Goal: Task Accomplishment & Management: Use online tool/utility

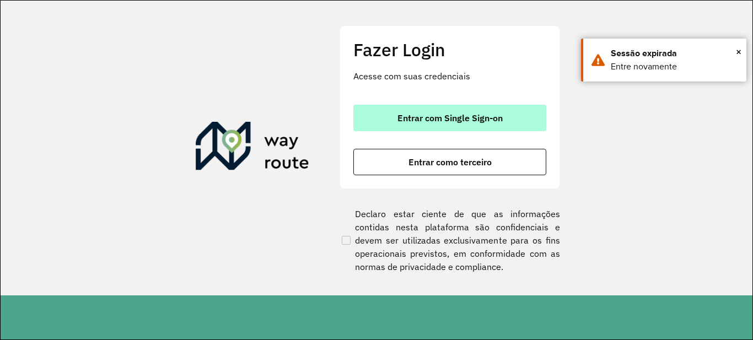
click at [372, 117] on button "Entrar com Single Sign-on" at bounding box center [449, 118] width 193 height 26
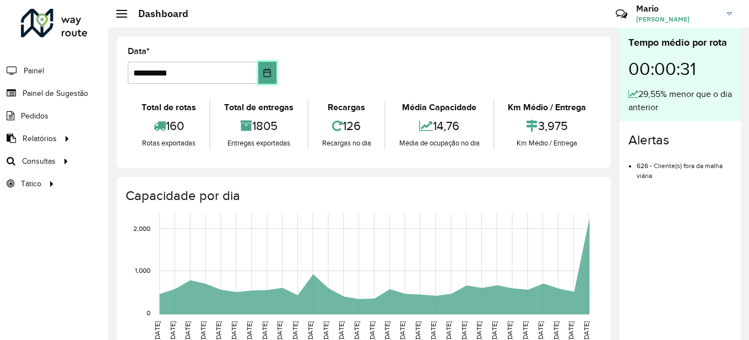
click at [264, 67] on button "Choose Date" at bounding box center [267, 73] width 18 height 22
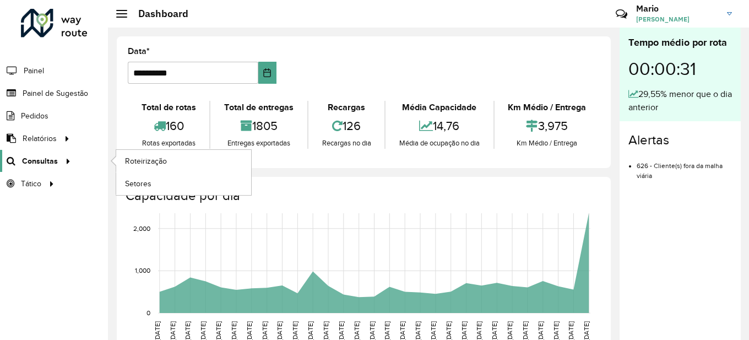
click at [59, 154] on link "Consultas" at bounding box center [37, 161] width 74 height 22
click at [62, 162] on icon at bounding box center [66, 160] width 9 height 17
click at [153, 166] on span "Roteirização" at bounding box center [147, 161] width 45 height 12
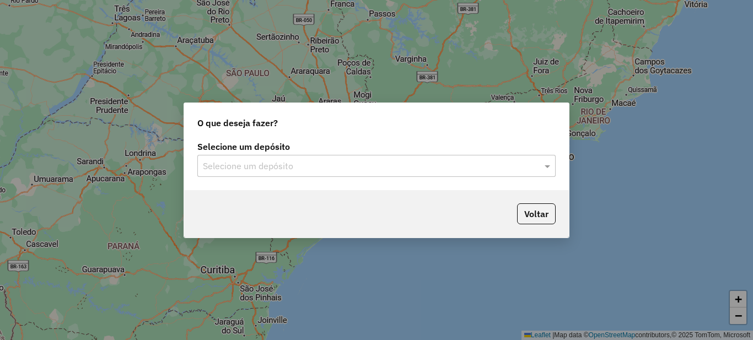
click at [302, 163] on input "text" at bounding box center [365, 166] width 325 height 13
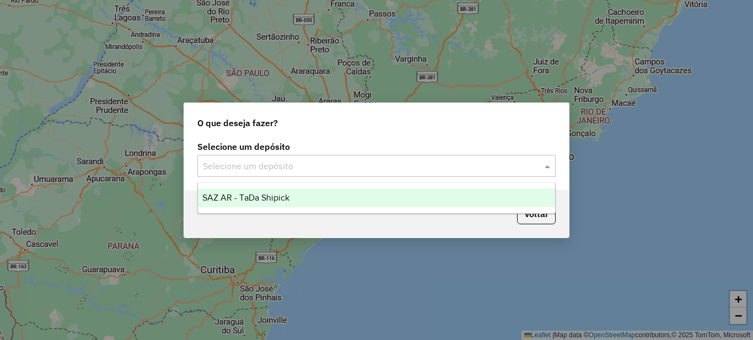
click at [268, 199] on span "SAZ AR - TaDa Shipick" at bounding box center [245, 197] width 87 height 9
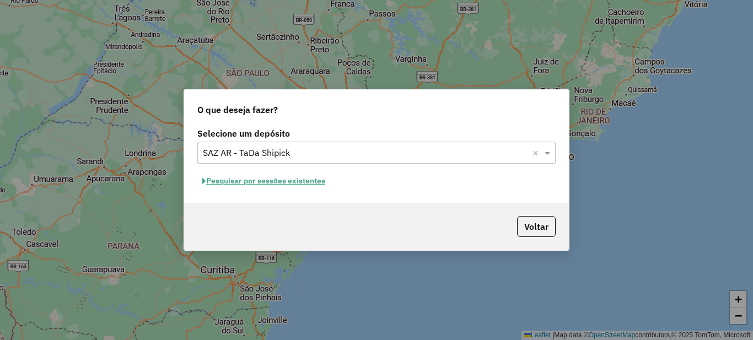
click at [242, 183] on button "Pesquisar por sessões existentes" at bounding box center [263, 180] width 133 height 17
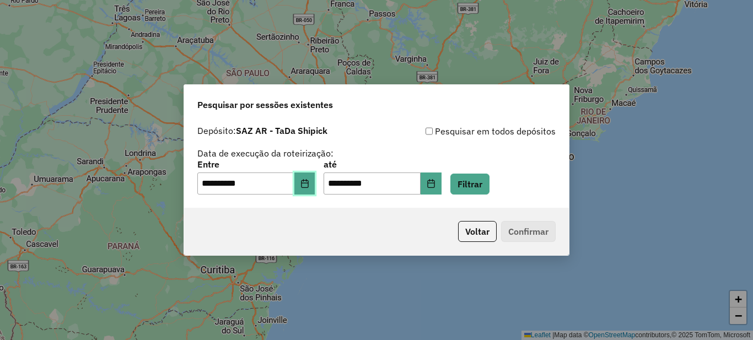
click at [304, 191] on button "Choose Date" at bounding box center [304, 183] width 21 height 22
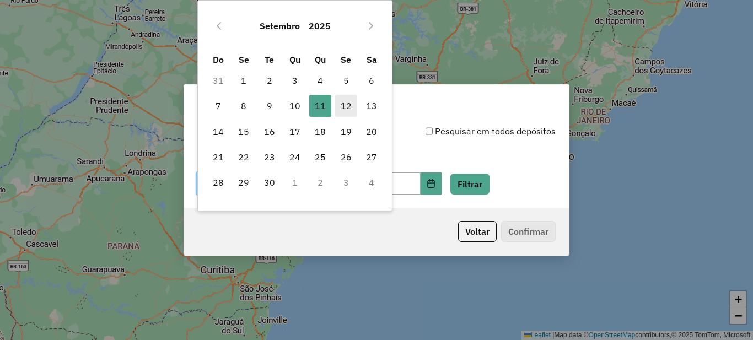
click at [342, 106] on span "12" at bounding box center [346, 106] width 22 height 22
type input "**********"
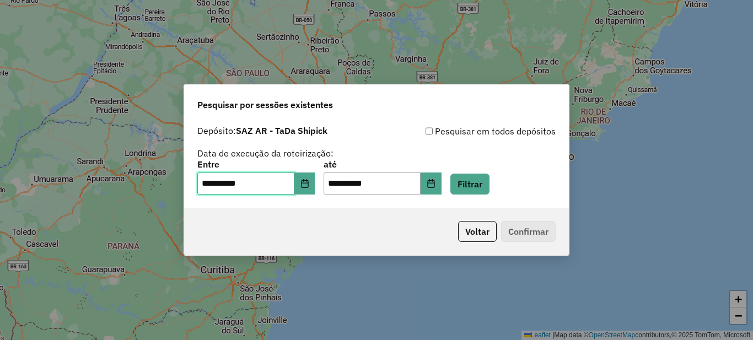
click at [342, 106] on span "12" at bounding box center [346, 106] width 22 height 22
click at [474, 179] on button "Filtrar" at bounding box center [469, 184] width 39 height 21
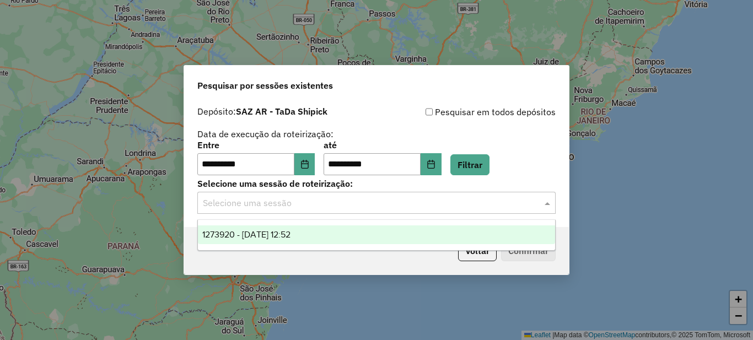
click at [291, 204] on input "text" at bounding box center [365, 203] width 325 height 13
click at [263, 231] on span "1273920 - 12/09/2025 12:52" at bounding box center [246, 234] width 88 height 9
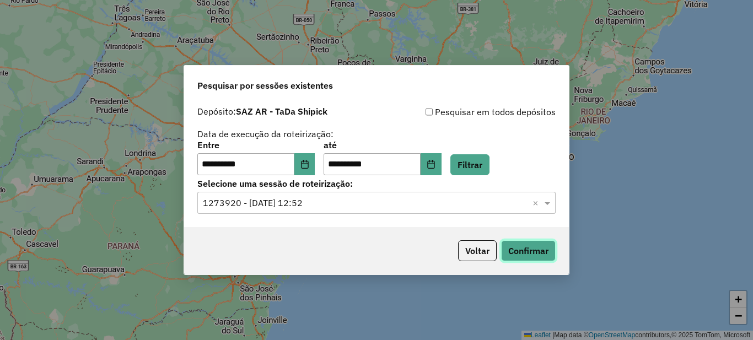
click at [528, 247] on button "Confirmar" at bounding box center [528, 250] width 55 height 21
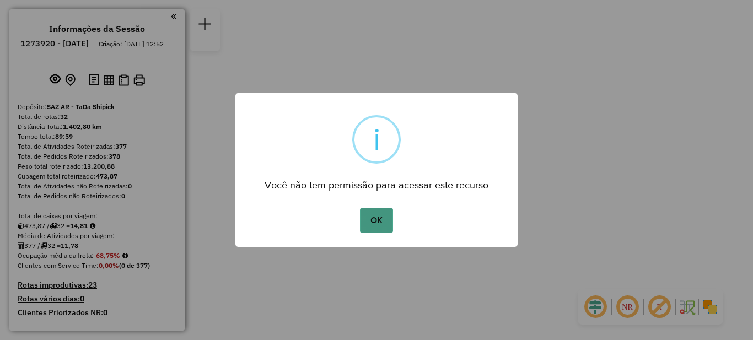
click at [381, 217] on button "OK" at bounding box center [376, 220] width 33 height 25
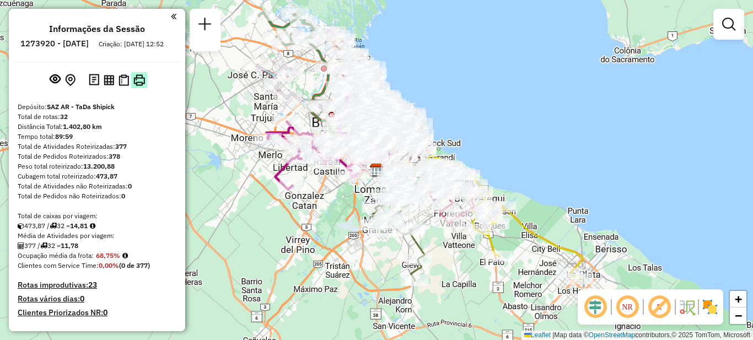
click at [143, 86] on img at bounding box center [139, 80] width 12 height 12
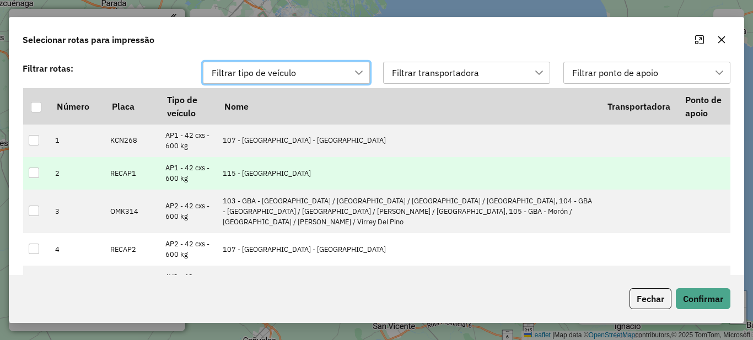
scroll to position [8, 50]
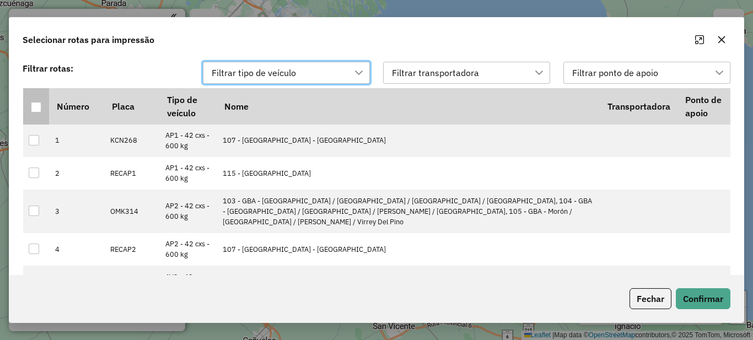
click at [44, 110] on th at bounding box center [36, 106] width 26 height 36
click at [26, 103] on th at bounding box center [36, 106] width 26 height 36
click at [33, 104] on div at bounding box center [36, 107] width 10 height 10
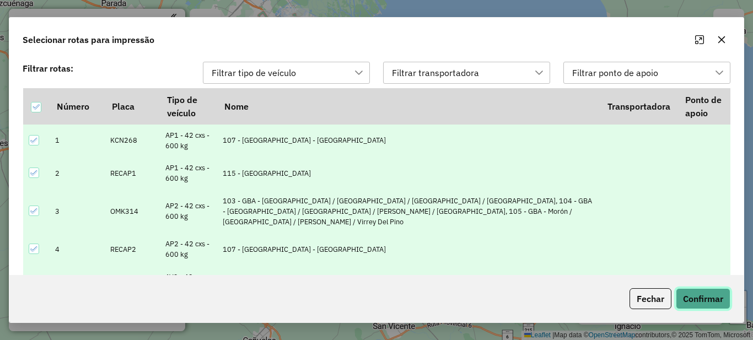
click at [706, 297] on button "Confirmar" at bounding box center [703, 298] width 55 height 21
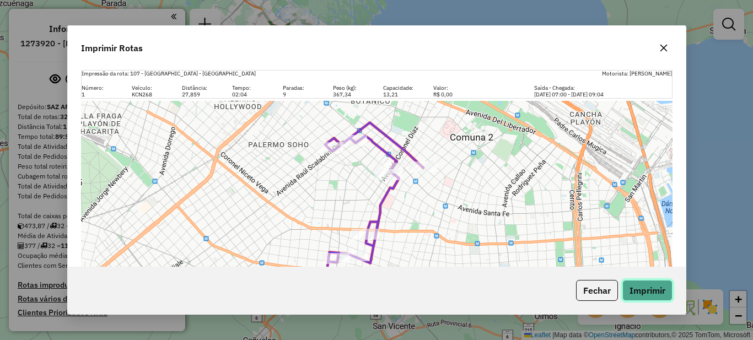
click at [652, 288] on button "Imprimir" at bounding box center [647, 290] width 50 height 21
click at [631, 285] on button "Imprimir" at bounding box center [647, 290] width 50 height 21
click at [656, 293] on button "Imprimir" at bounding box center [647, 290] width 50 height 21
click at [665, 49] on icon "button" at bounding box center [663, 48] width 7 height 7
